Goal: Task Accomplishment & Management: Complete application form

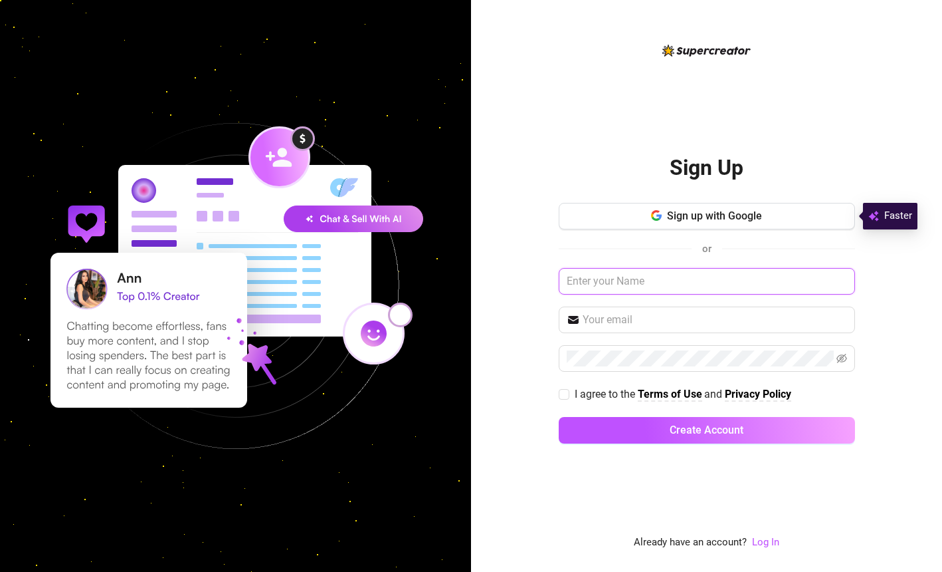
click at [631, 286] on input "text" at bounding box center [707, 281] width 296 height 27
type input "abbi"
click at [637, 317] on input "text" at bounding box center [715, 320] width 265 height 16
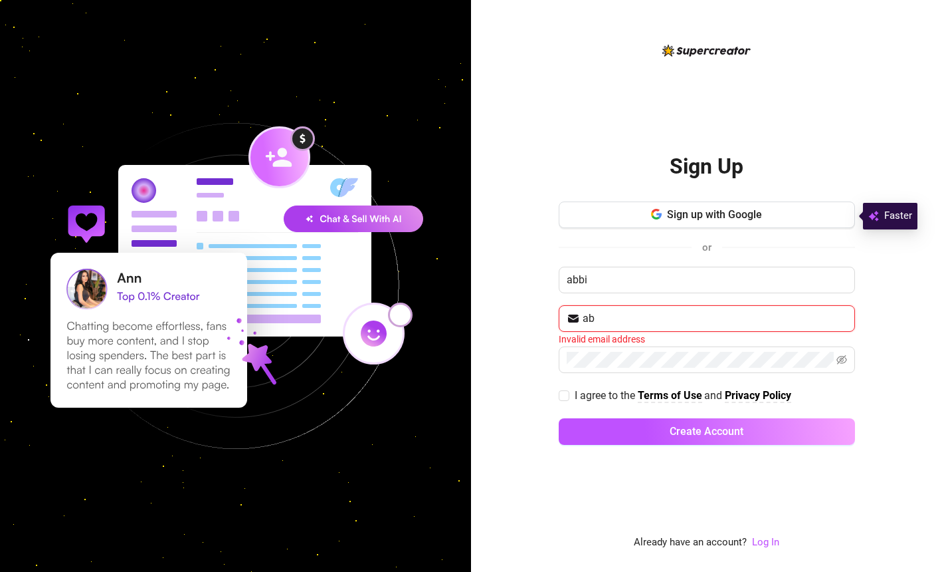
type input "a"
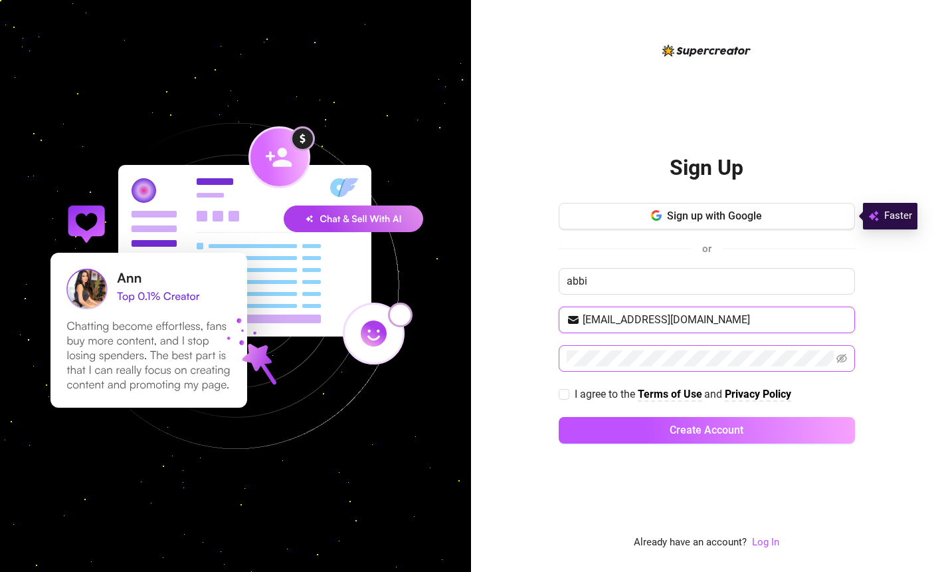
type input "[EMAIL_ADDRESS][DOMAIN_NAME]"
click at [559, 417] on button "Create Account" at bounding box center [707, 430] width 296 height 27
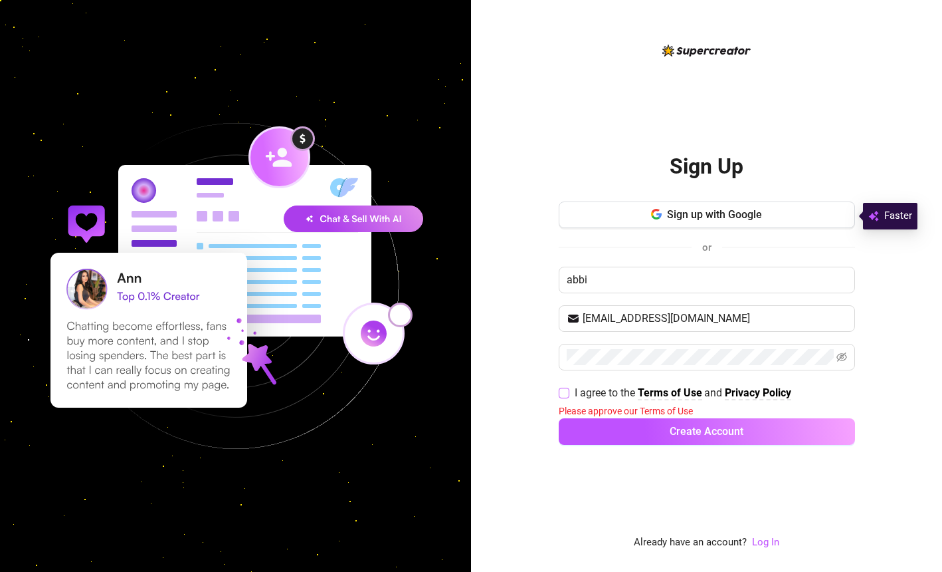
click at [567, 397] on span at bounding box center [564, 392] width 11 height 11
click at [567, 397] on input "I agree to the Terms of Use and Privacy Policy" at bounding box center [563, 391] width 9 height 9
checkbox input "true"
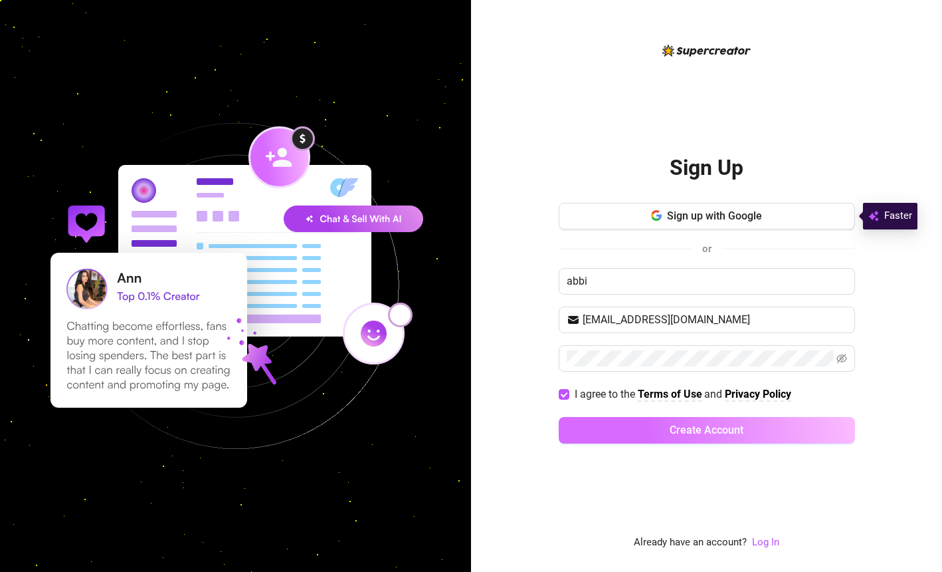
click at [590, 425] on button "Create Account" at bounding box center [707, 430] width 296 height 27
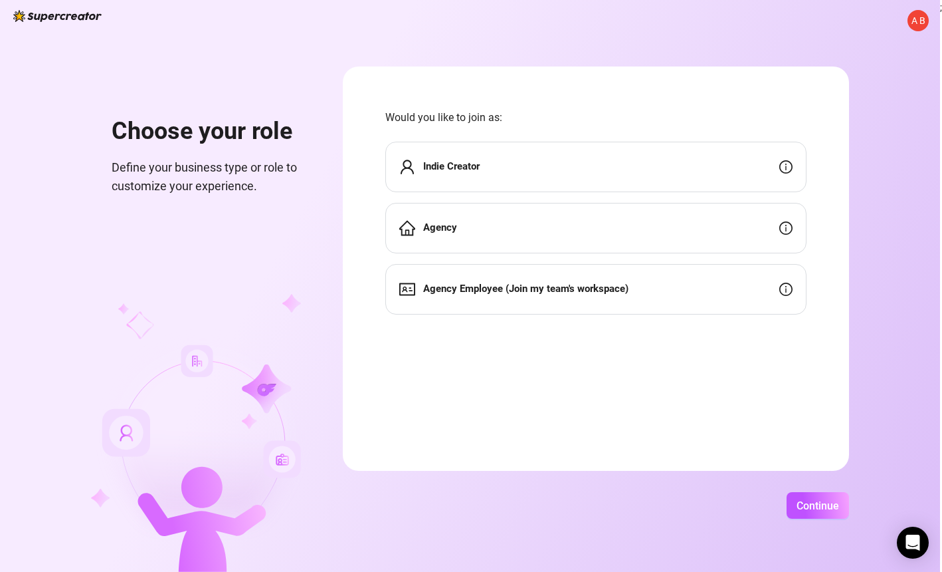
click at [629, 169] on div "Indie Creator" at bounding box center [595, 167] width 421 height 51
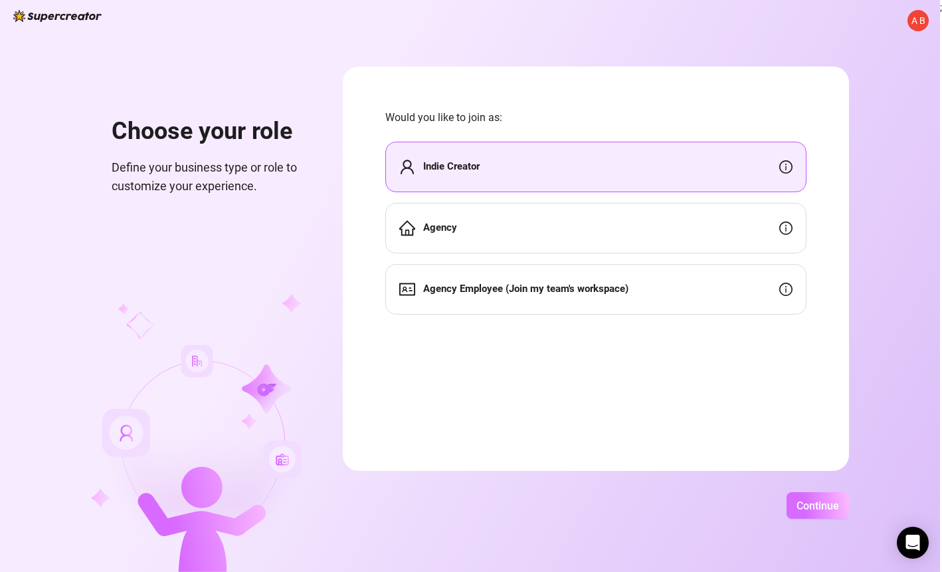
click at [829, 505] on span "Continue" at bounding box center [818, 505] width 43 height 13
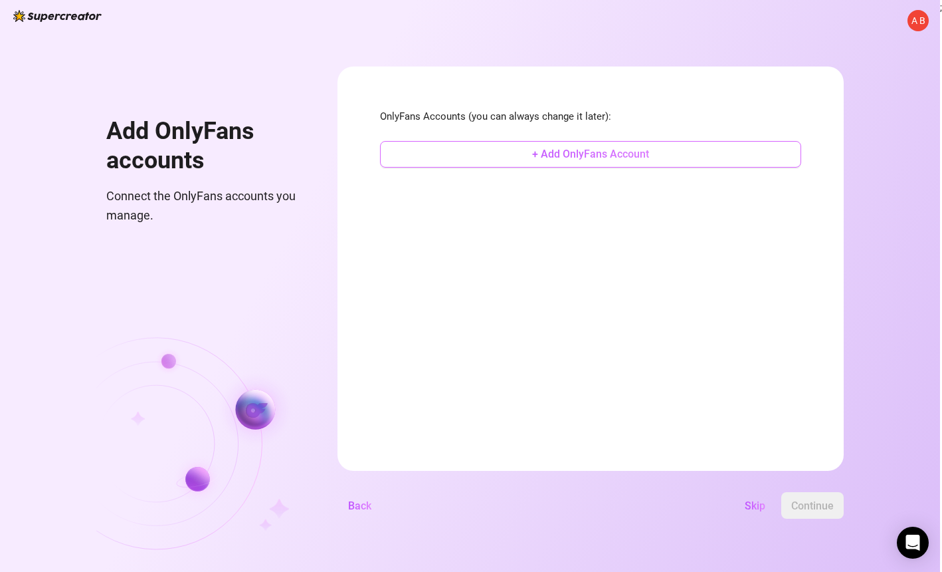
click at [704, 162] on button "+ Add OnlyFans Account" at bounding box center [590, 154] width 421 height 27
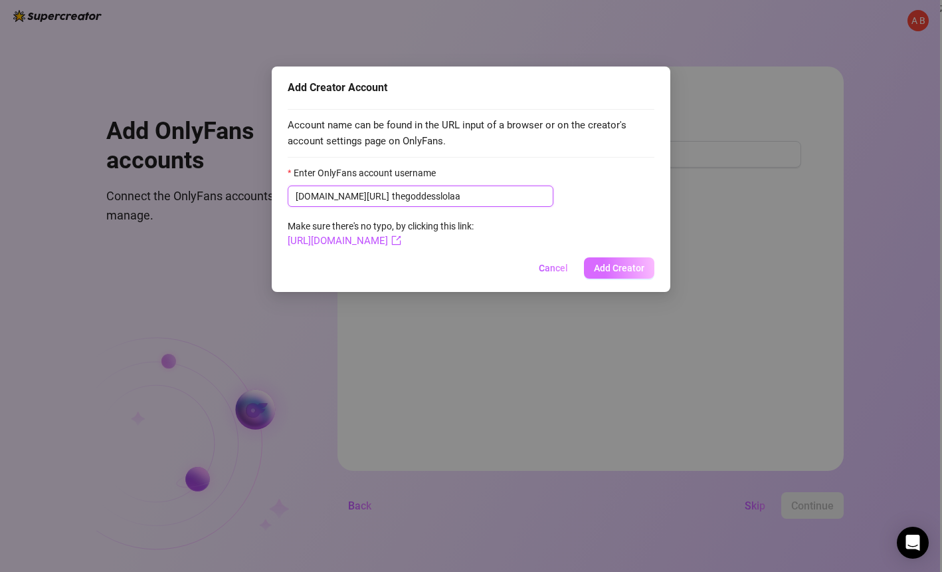
type input "thegoddesslolaa"
click at [624, 264] on span "Add Creator" at bounding box center [619, 268] width 51 height 11
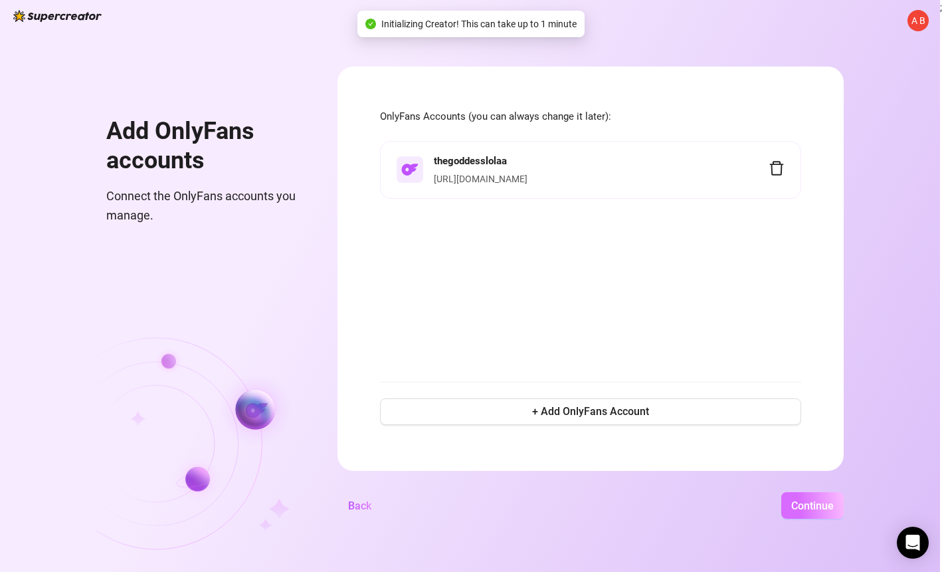
click at [844, 498] on button "Continue" at bounding box center [813, 505] width 62 height 27
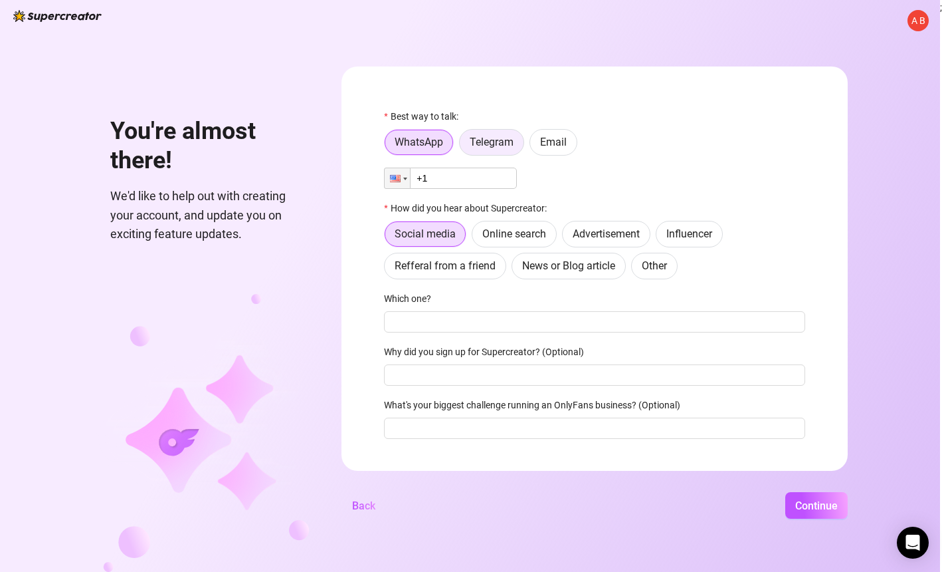
click at [497, 147] on span "Telegram" at bounding box center [492, 142] width 44 height 13
click at [463, 146] on input "Telegram" at bounding box center [463, 146] width 0 height 0
radio input "true"
click at [443, 143] on span "WhatsApp" at bounding box center [419, 142] width 49 height 13
click at [388, 146] on input "WhatsApp" at bounding box center [388, 146] width 0 height 0
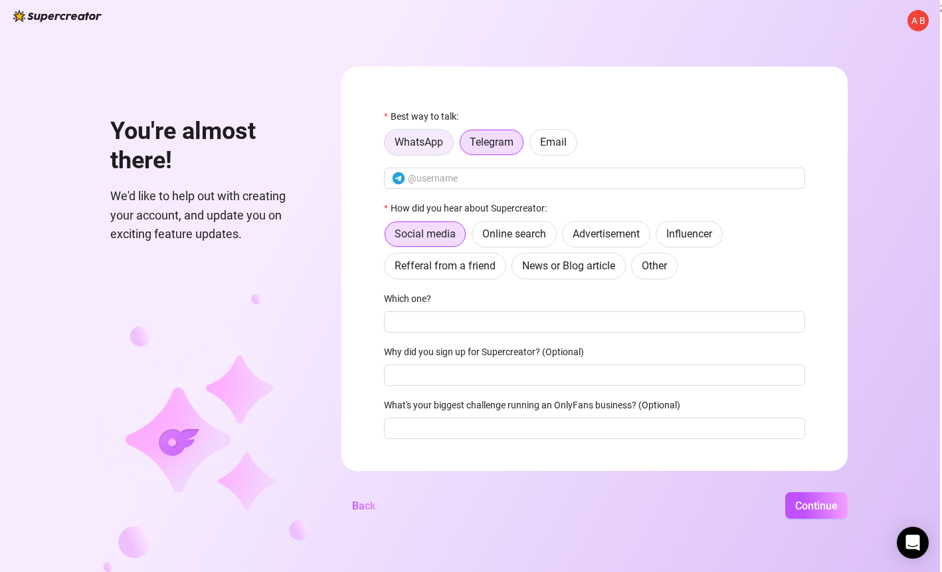
radio input "true"
click at [479, 178] on input "+1" at bounding box center [450, 177] width 133 height 21
click at [410, 186] on div at bounding box center [397, 178] width 25 height 20
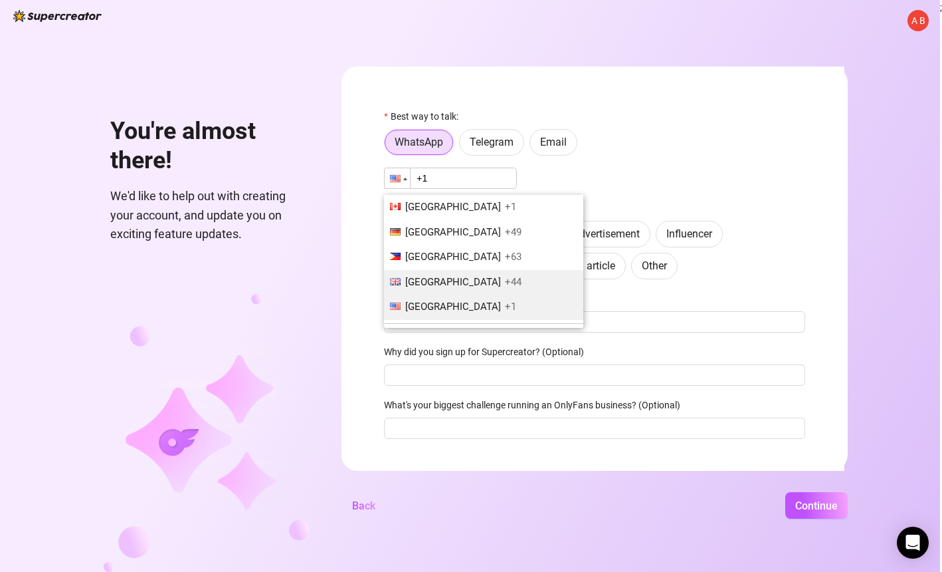
click at [469, 286] on span "[GEOGRAPHIC_DATA]" at bounding box center [453, 282] width 96 height 12
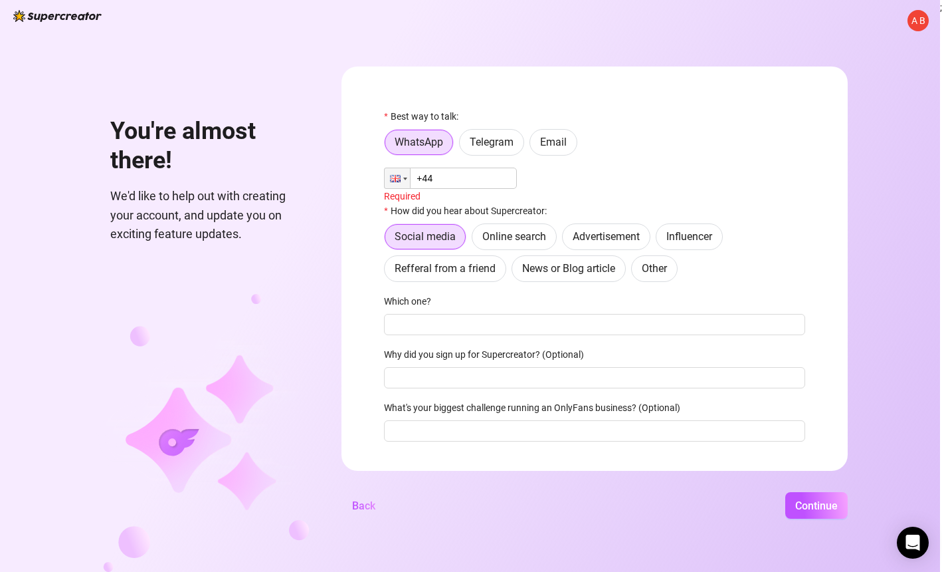
click at [493, 176] on input "+44" at bounding box center [450, 177] width 133 height 21
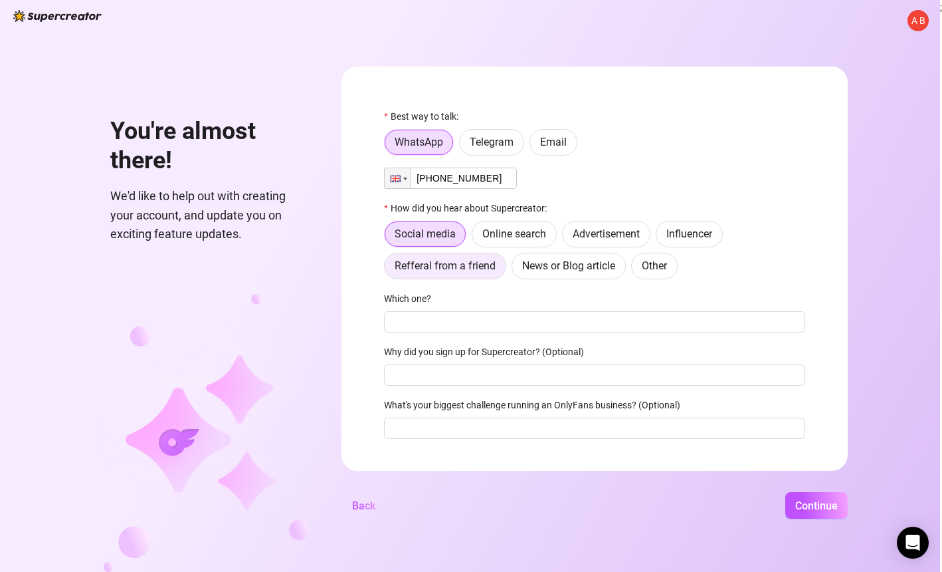
type input "[PHONE_NUMBER]"
click at [500, 257] on label "Refferal from a friend" at bounding box center [445, 266] width 122 height 27
click at [388, 269] on input "Refferal from a friend" at bounding box center [388, 269] width 0 height 0
radio input "true"
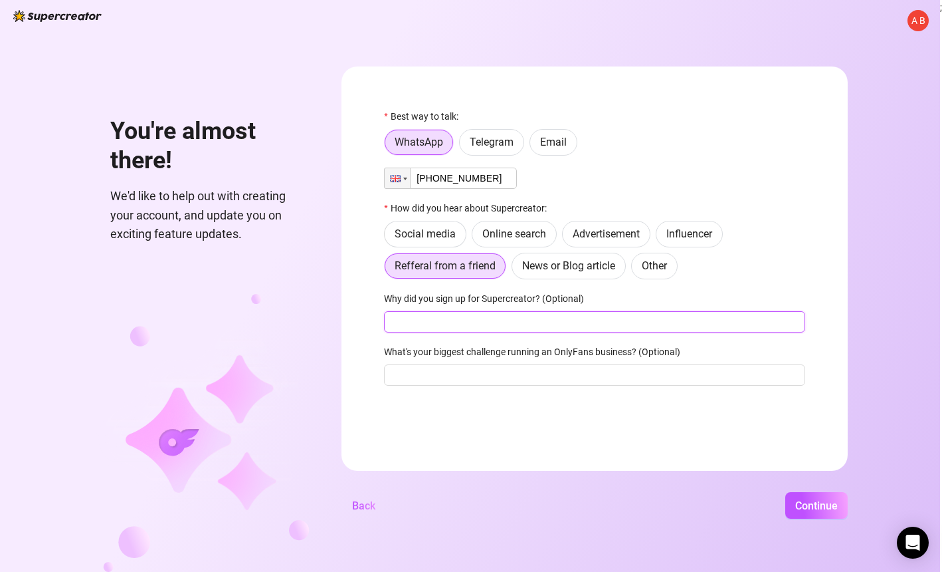
click at [526, 323] on input "Why did you sign up for Supercreator? (Optional)" at bounding box center [594, 321] width 421 height 21
type input "burnt out creator and hit a ceiling"
click at [580, 384] on input "What's your biggest challenge running an OnlyFans business? (Optional)" at bounding box center [594, 374] width 421 height 21
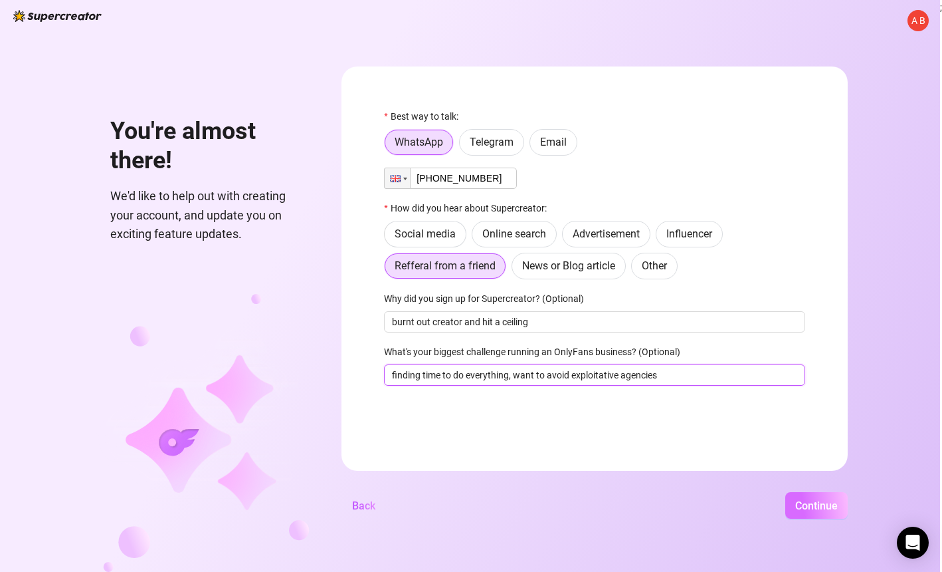
type input "finding time to do everything, want to avoid exploitative agencies"
click at [842, 498] on button "Continue" at bounding box center [817, 505] width 62 height 27
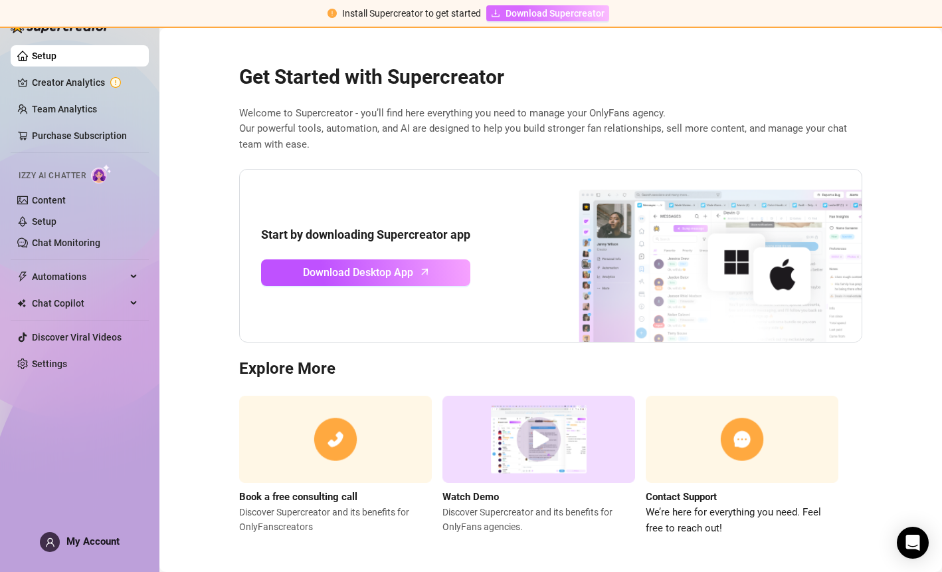
click at [561, 17] on span "Download Supercreator" at bounding box center [555, 13] width 99 height 15
